Goal: Task Accomplishment & Management: Complete application form

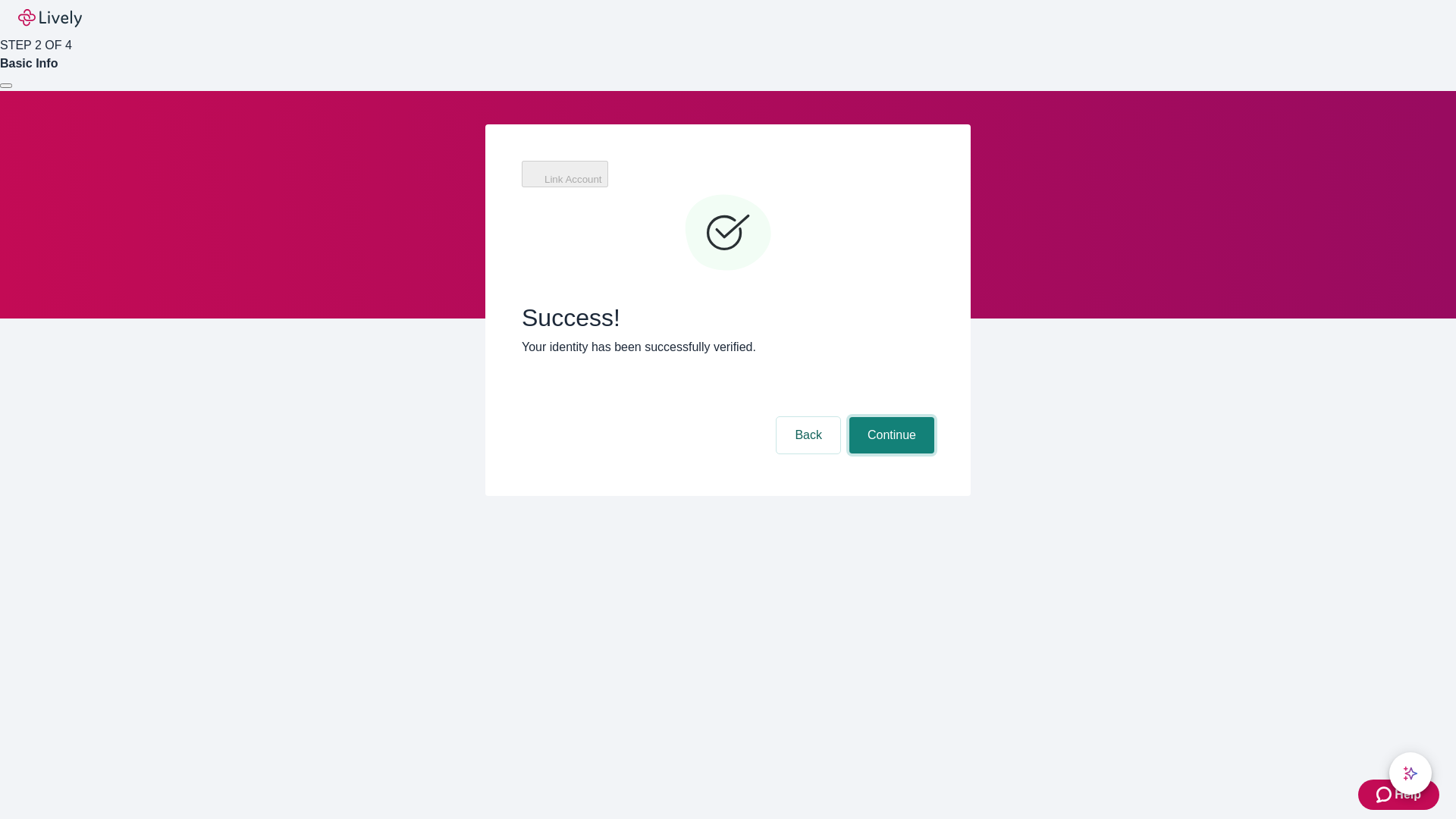
click at [890, 417] on button "Continue" at bounding box center [892, 435] width 85 height 36
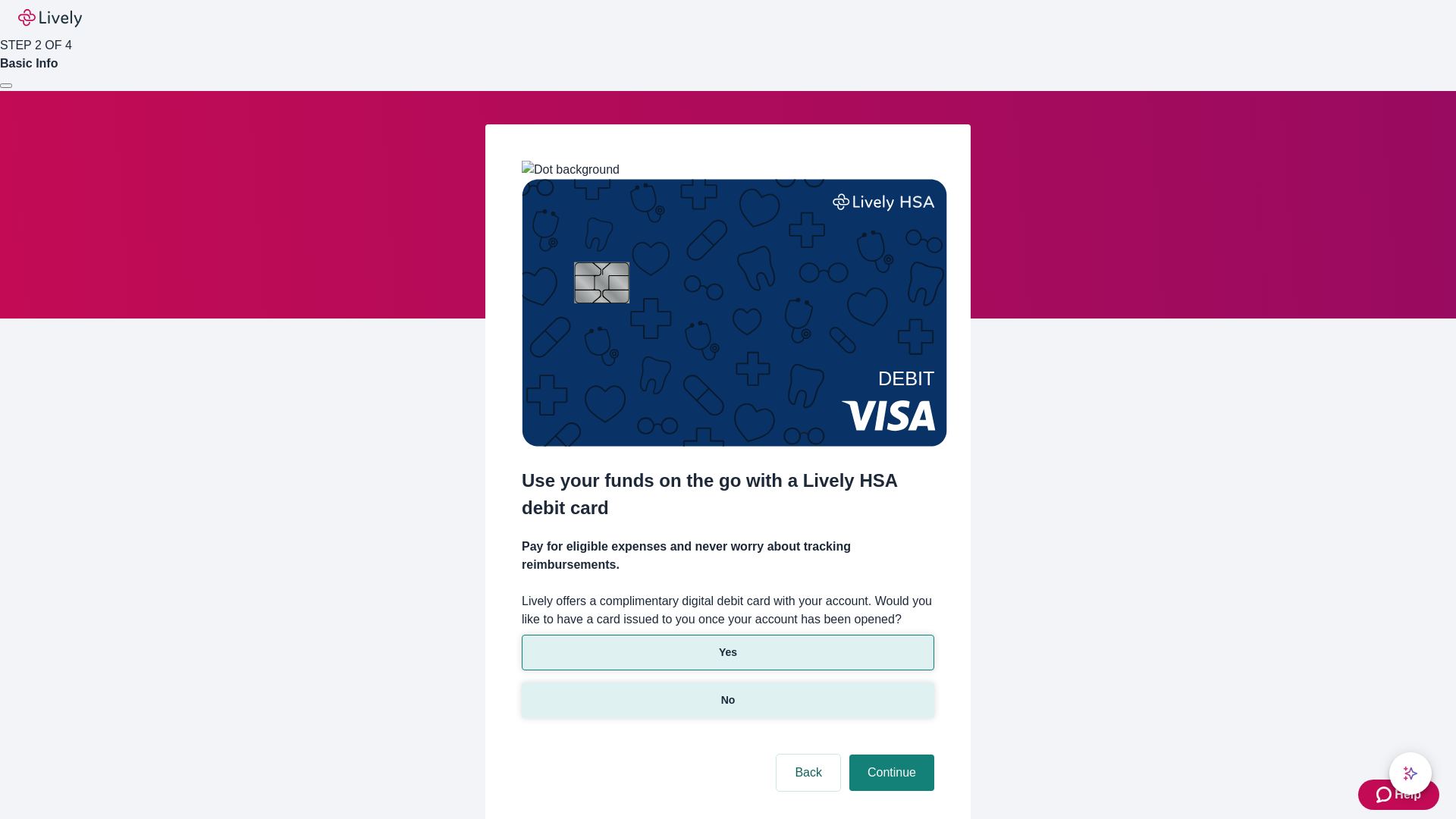
click at [727, 692] on p "No" at bounding box center [728, 700] width 15 height 16
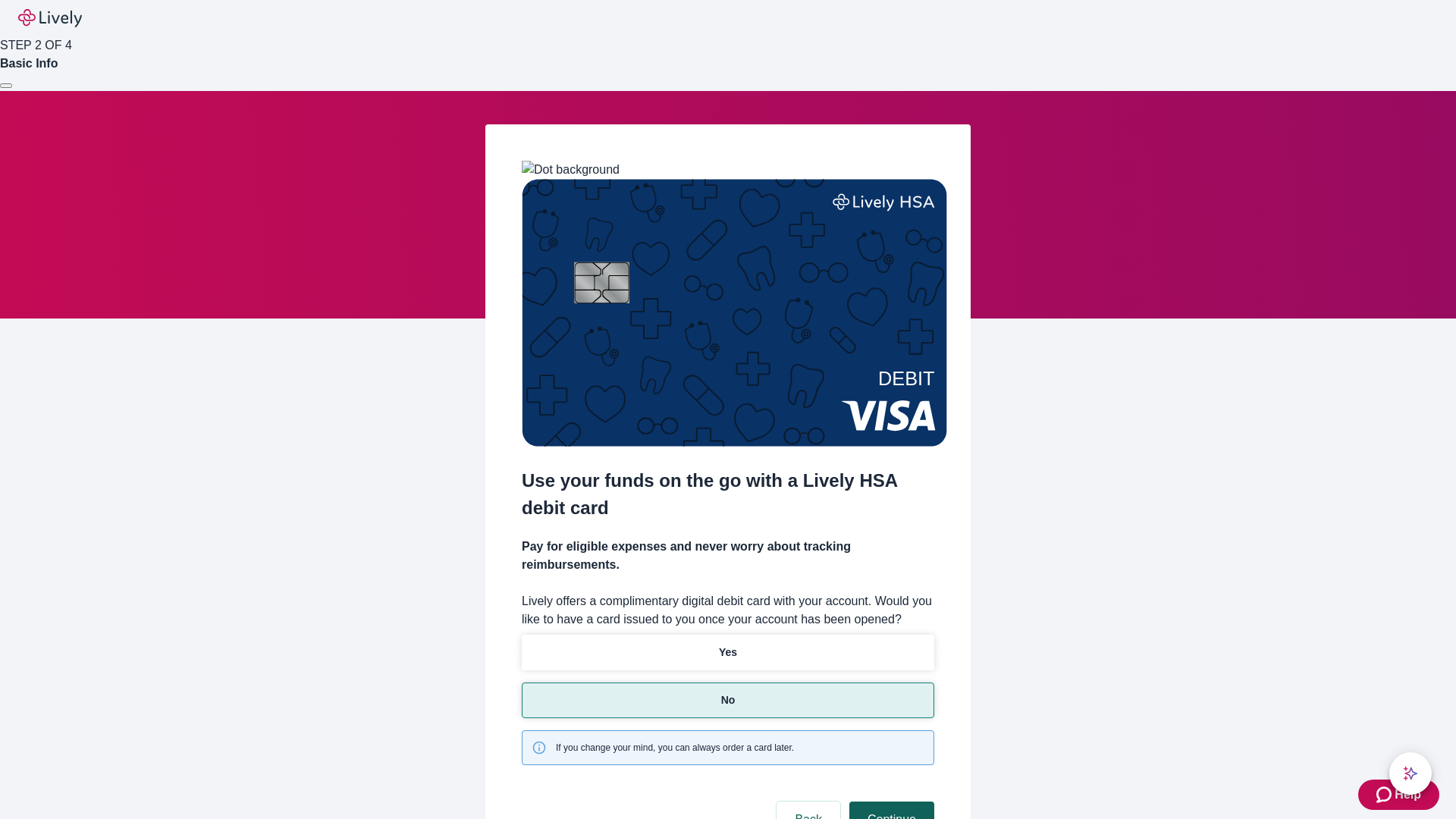
click at [890, 801] on button "Continue" at bounding box center [892, 819] width 85 height 36
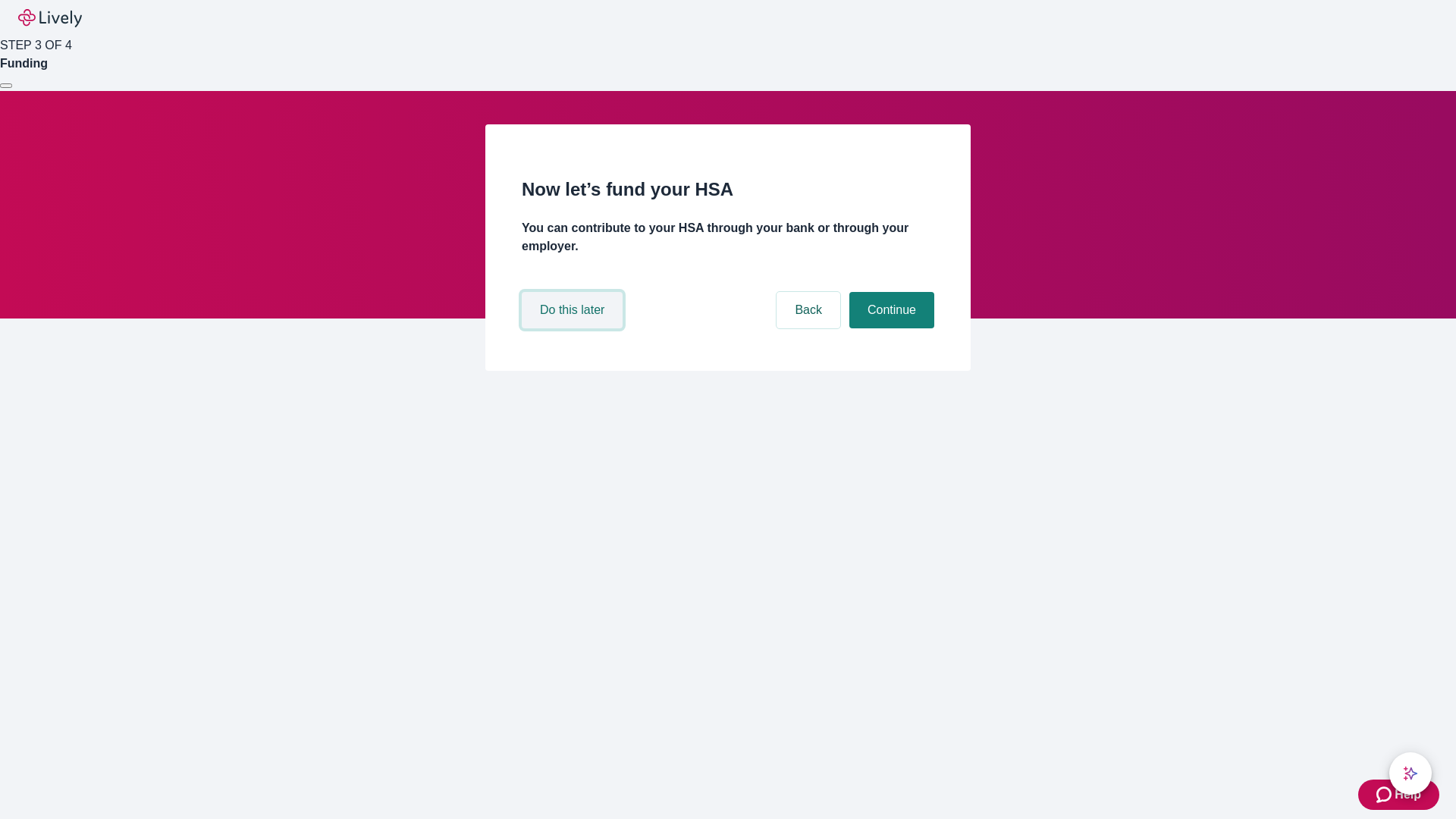
click at [574, 328] on button "Do this later" at bounding box center [572, 310] width 101 height 36
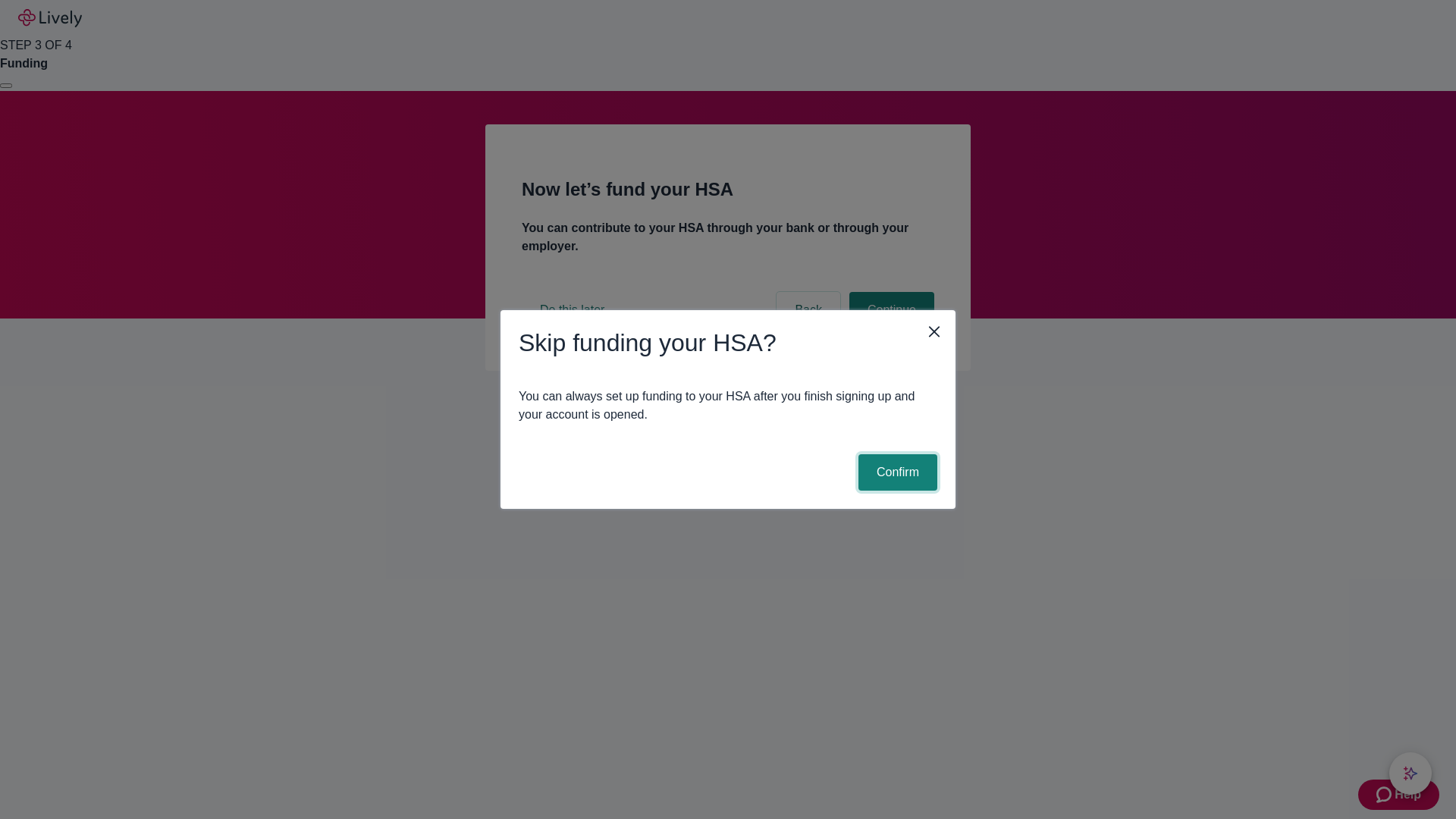
click at [896, 472] on button "Confirm" at bounding box center [899, 472] width 79 height 36
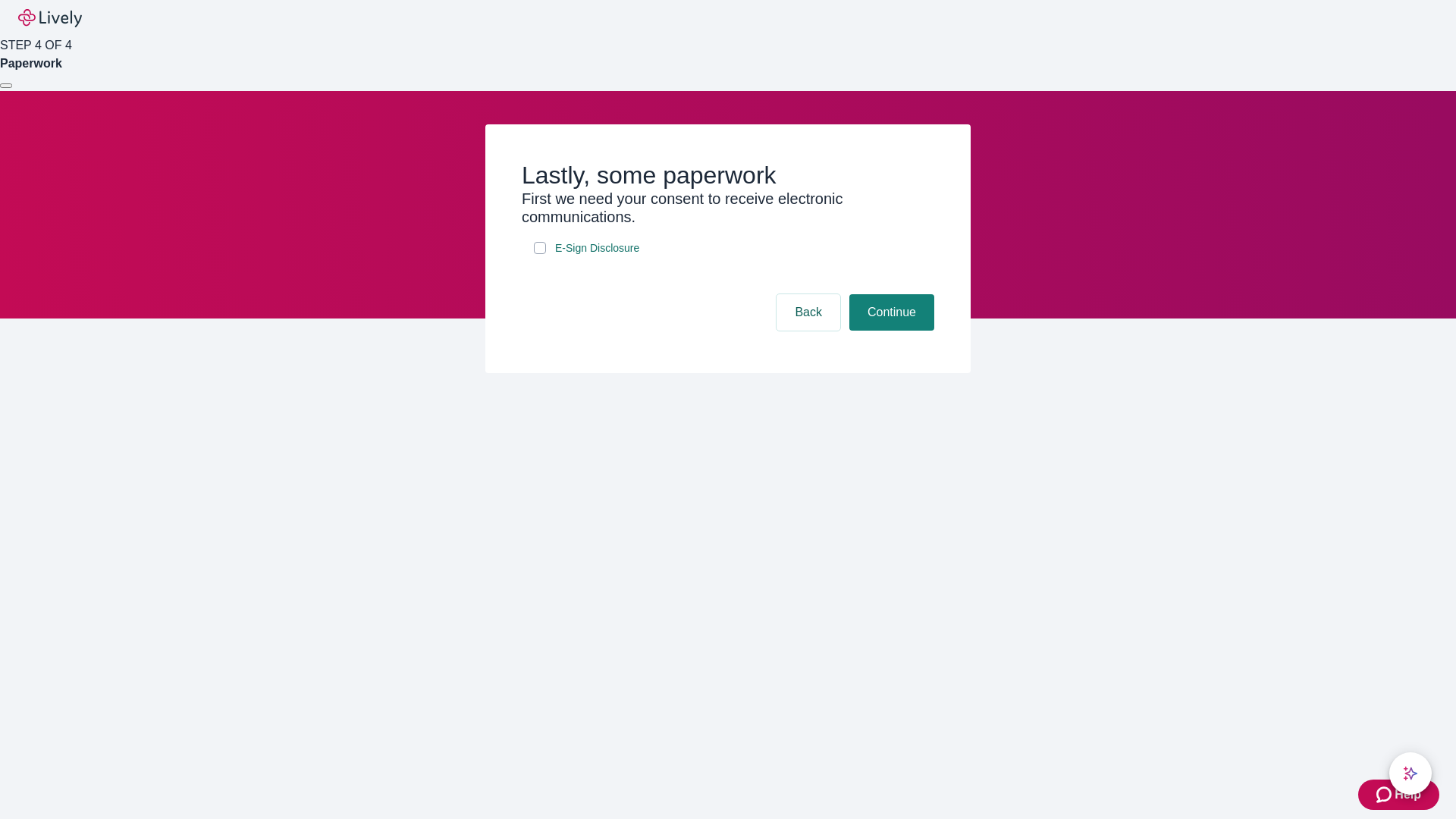
click at [540, 254] on input "E-Sign Disclosure" at bounding box center [540, 248] width 12 height 12
checkbox input "true"
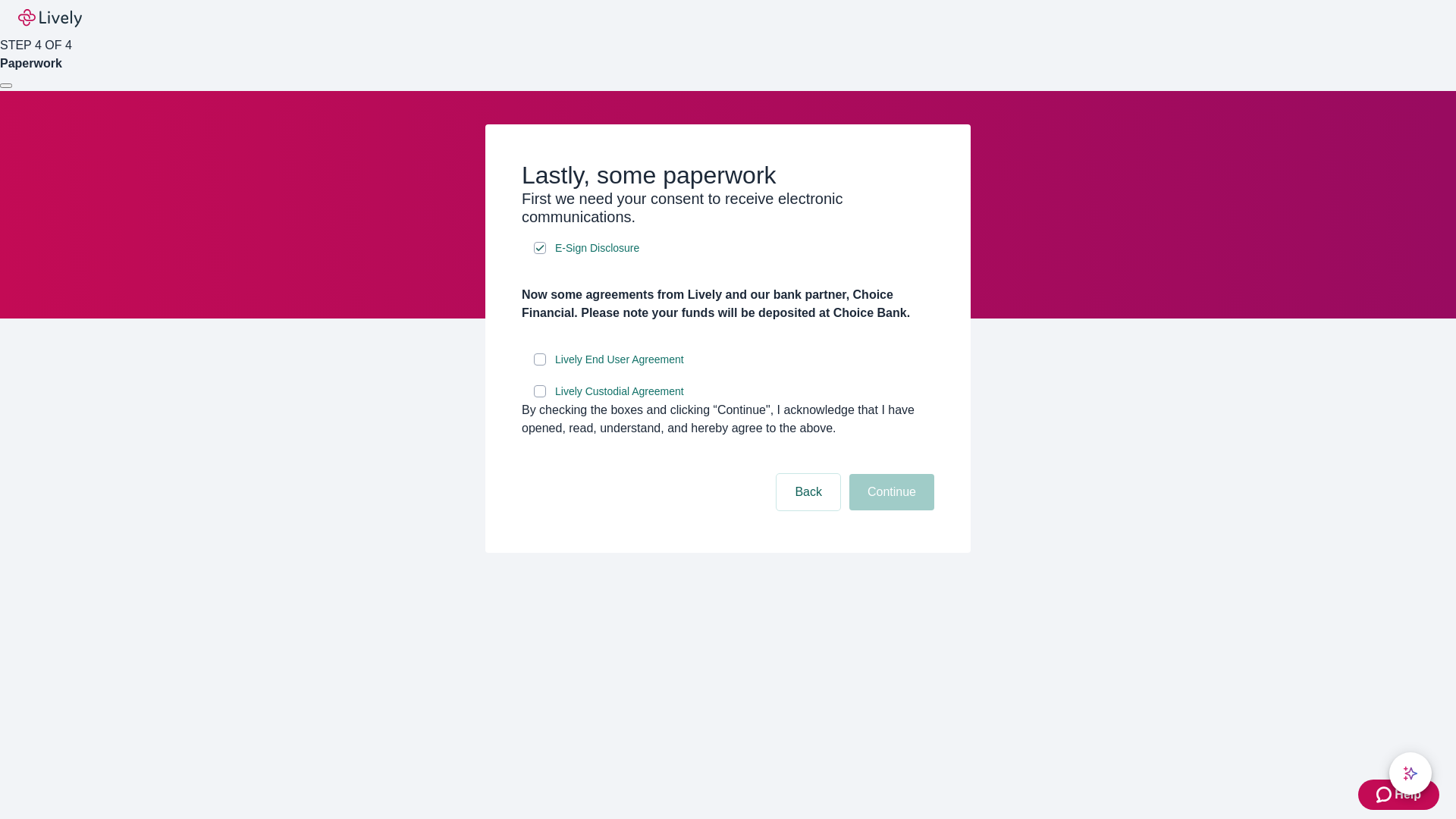
click at [540, 365] on input "Lively End User Agreement" at bounding box center [540, 359] width 12 height 12
checkbox input "true"
click at [540, 397] on input "Lively Custodial Agreement" at bounding box center [540, 391] width 12 height 12
checkbox input "true"
click at [890, 510] on button "Continue" at bounding box center [892, 492] width 85 height 36
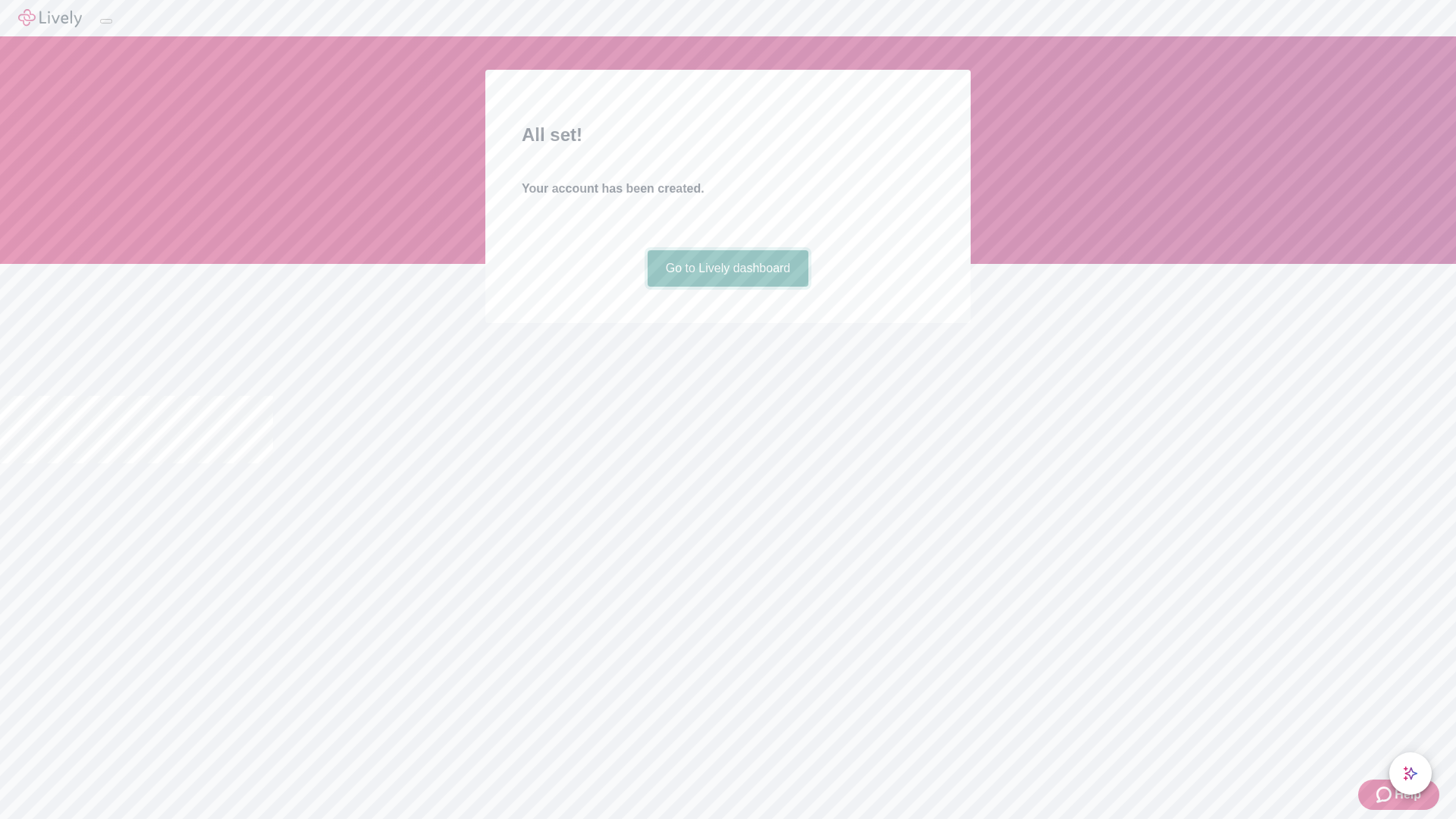
click at [727, 287] on link "Go to Lively dashboard" at bounding box center [729, 269] width 162 height 36
